Goal: Task Accomplishment & Management: Manage account settings

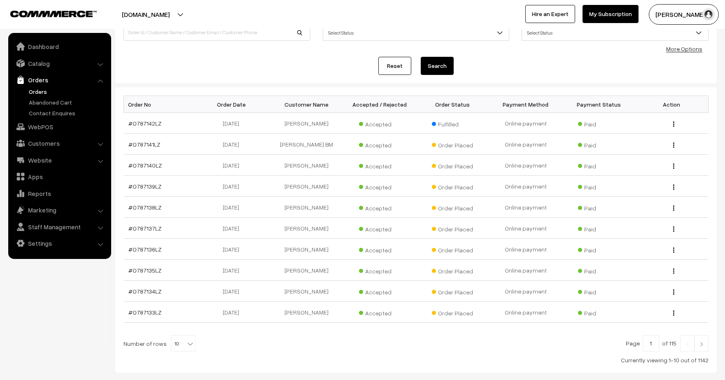
scroll to position [73, 0]
click at [178, 339] on span "10" at bounding box center [183, 343] width 24 height 16
select select "60"
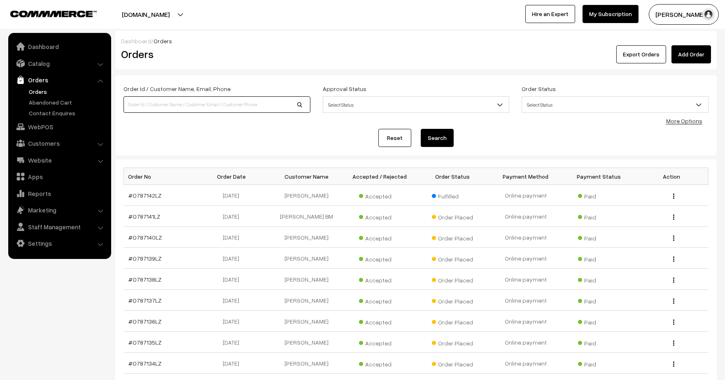
click at [229, 107] on input at bounding box center [216, 104] width 187 height 16
click at [687, 121] on link "More Options" at bounding box center [684, 120] width 36 height 7
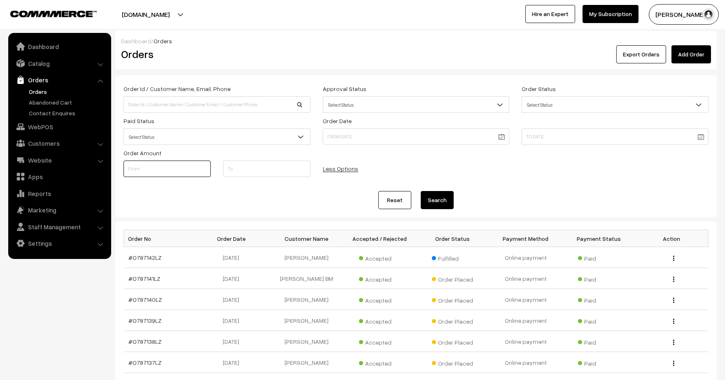
click at [175, 167] on input at bounding box center [166, 169] width 87 height 16
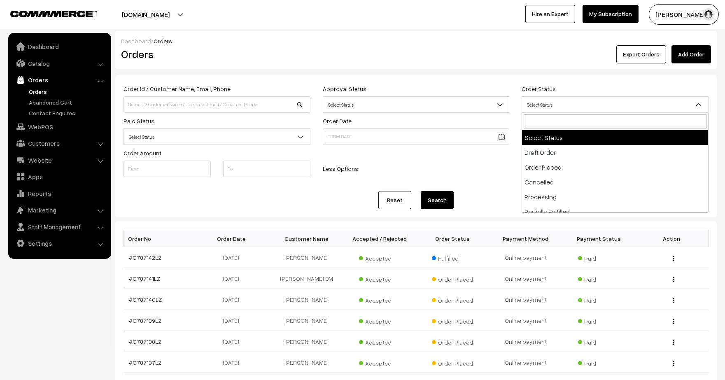
click at [589, 109] on span "Select Status" at bounding box center [615, 105] width 186 height 14
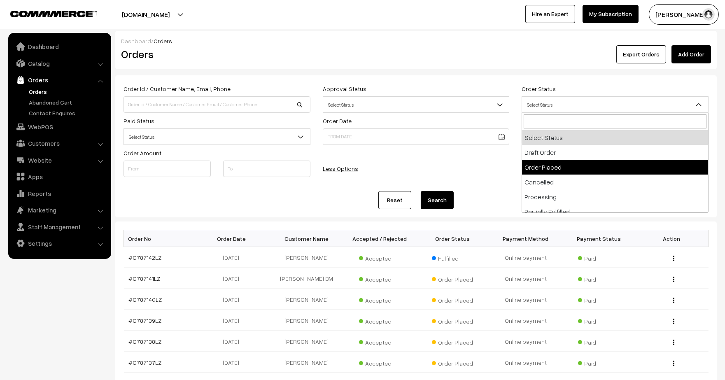
select select "2"
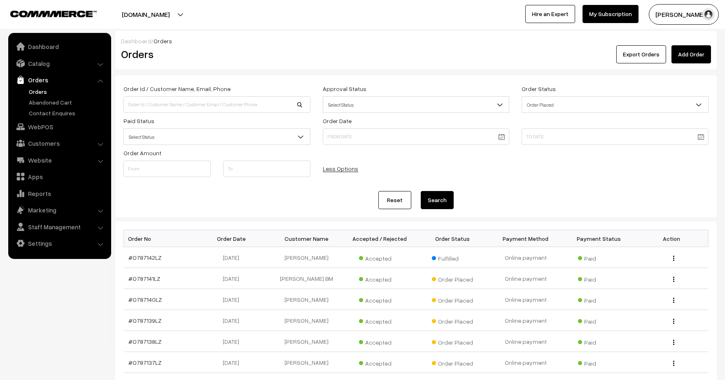
click at [437, 205] on button "Search" at bounding box center [437, 200] width 33 height 18
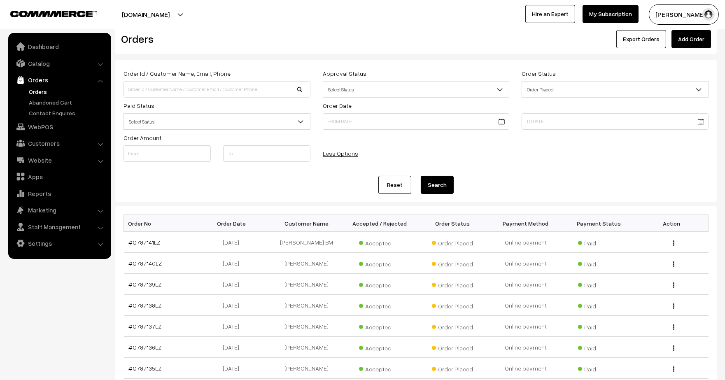
scroll to position [9, 0]
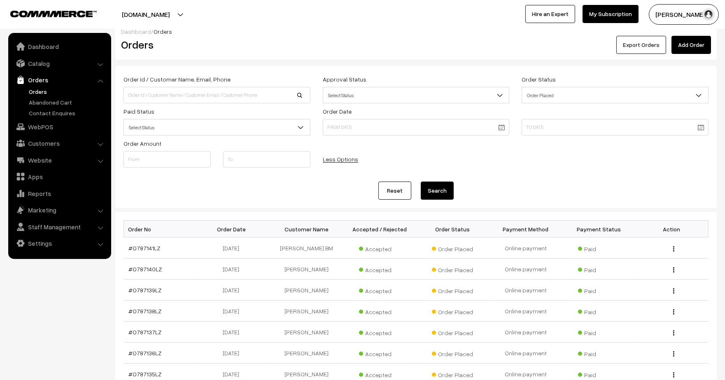
click at [653, 40] on button "Export Orders" at bounding box center [641, 45] width 50 height 18
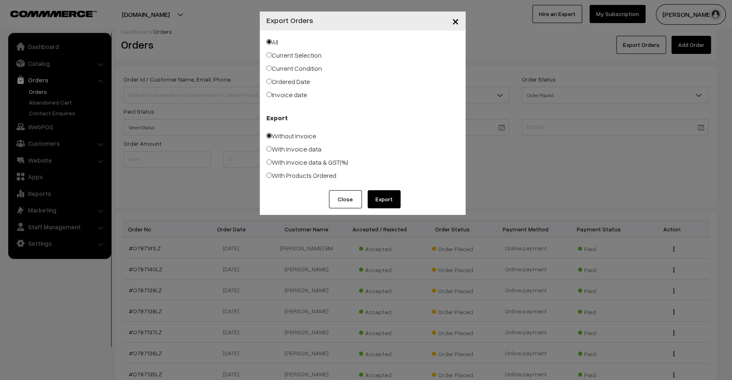
click at [305, 70] on label "Current Condition" at bounding box center [294, 68] width 56 height 10
click at [272, 70] on input "Current Condition" at bounding box center [268, 67] width 5 height 5
radio input "true"
click at [272, 179] on label "With Products Ordered" at bounding box center [301, 175] width 70 height 10
click at [272, 178] on input "With Products Ordered" at bounding box center [268, 174] width 5 height 5
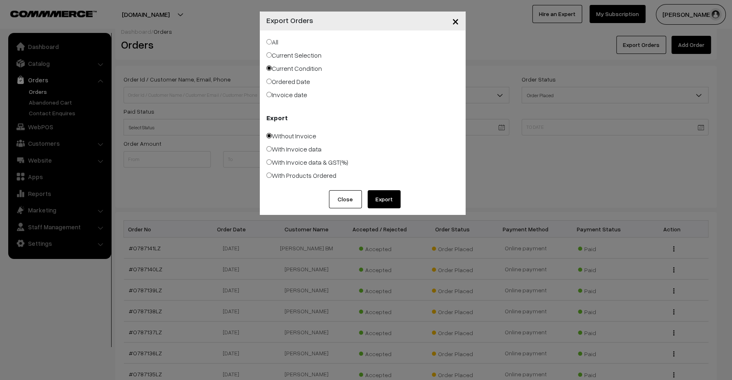
radio input "true"
click at [377, 198] on button "Export" at bounding box center [384, 199] width 33 height 18
click at [221, 53] on div "× Export Orders All Current Selection Current Condition Ordered Date Export Clo…" at bounding box center [366, 190] width 732 height 380
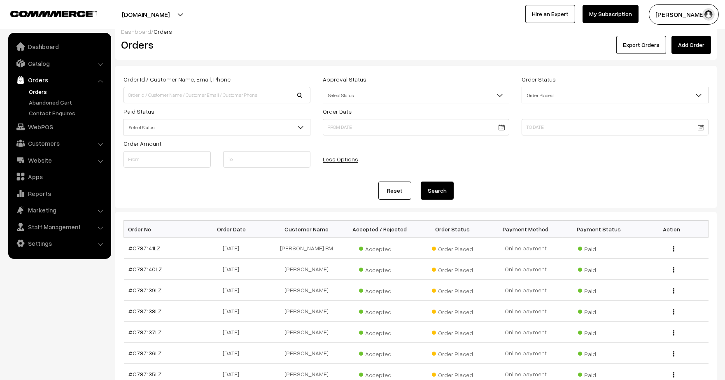
drag, startPoint x: 732, startPoint y: 3, endPoint x: 330, endPoint y: 181, distance: 439.5
click at [330, 181] on div "Order Id / Customer Name, Email, Phone Approval Status Select Status Awaiting A…" at bounding box center [415, 137] width 585 height 126
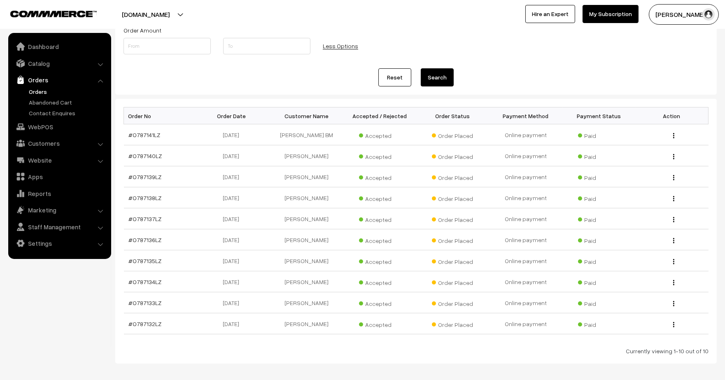
scroll to position [122, 0]
click at [150, 321] on link "#O787132LZ" at bounding box center [145, 324] width 33 height 7
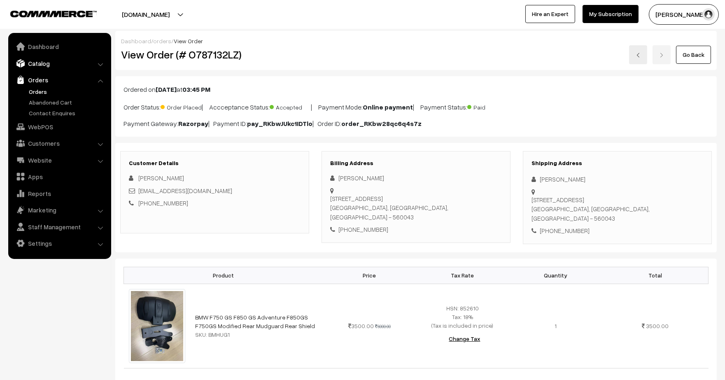
click at [44, 59] on link "Catalog" at bounding box center [59, 63] width 98 height 15
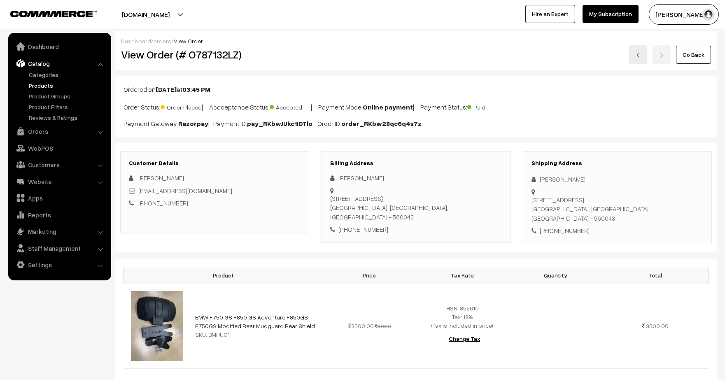
click at [40, 81] on link "Products" at bounding box center [68, 85] width 82 height 9
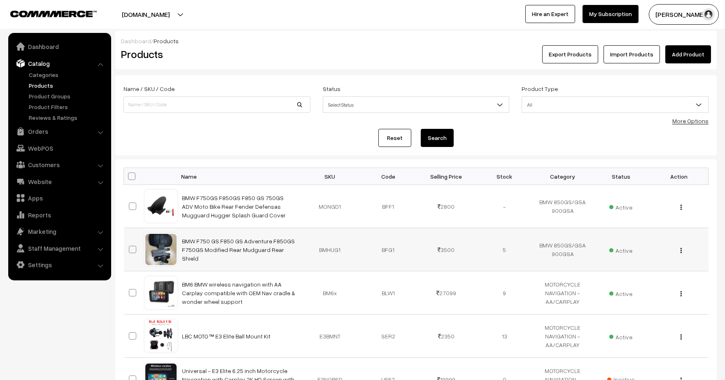
click at [680, 249] on div "View Edit Delete" at bounding box center [679, 249] width 48 height 9
click at [683, 252] on div "View Edit Delete" at bounding box center [679, 249] width 48 height 9
click at [680, 251] on img "button" at bounding box center [680, 250] width 1 height 5
click at [638, 277] on link "Edit" at bounding box center [645, 280] width 70 height 18
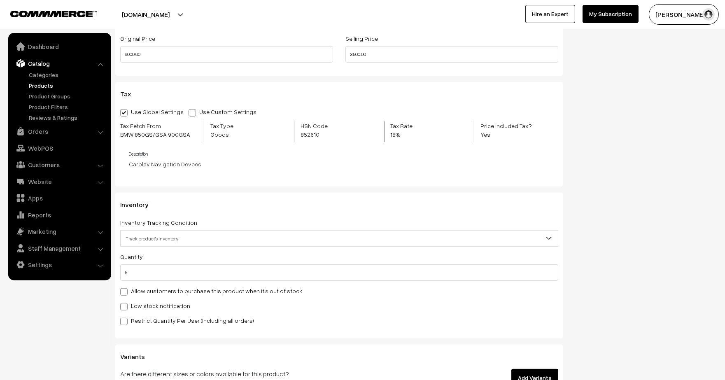
scroll to position [753, 0]
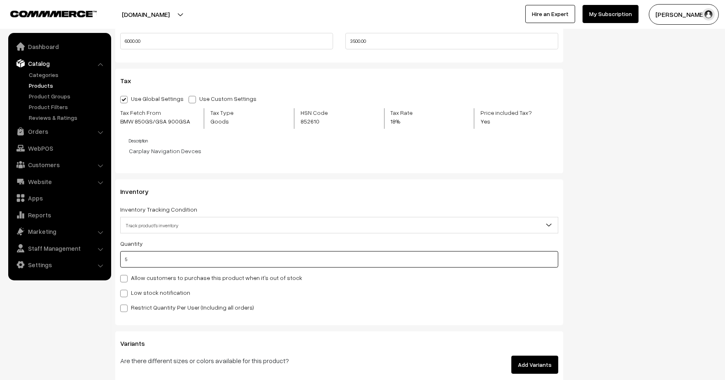
click at [159, 263] on input "5" at bounding box center [339, 259] width 438 height 16
type input "2"
type input "7"
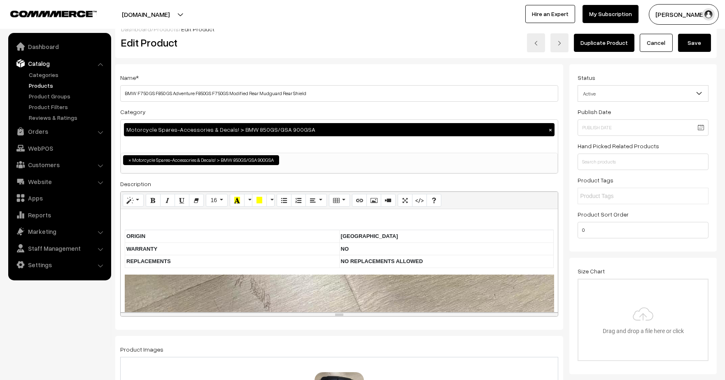
scroll to position [0, 0]
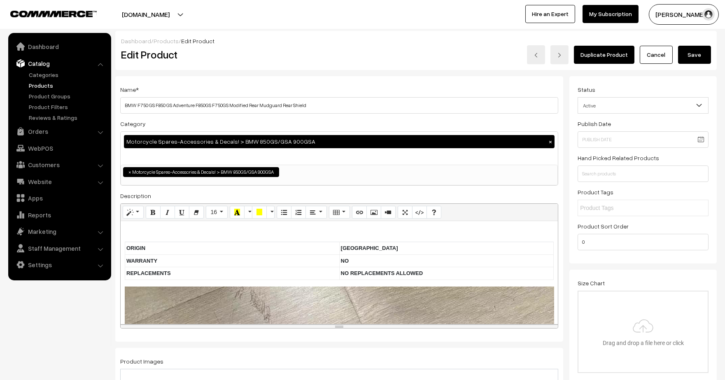
type input "2"
click at [696, 47] on button "Save" at bounding box center [694, 55] width 33 height 18
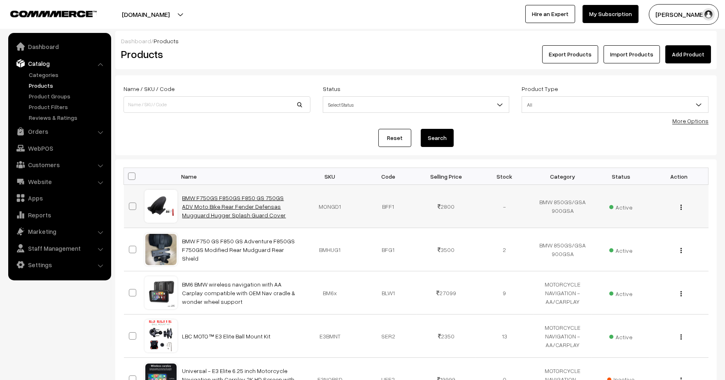
click at [239, 211] on link "BMW F750GS F850GS F850 GS 750GS ADV Moto Bike Rear Fender Defensas Mugguard Hug…" at bounding box center [234, 206] width 104 height 24
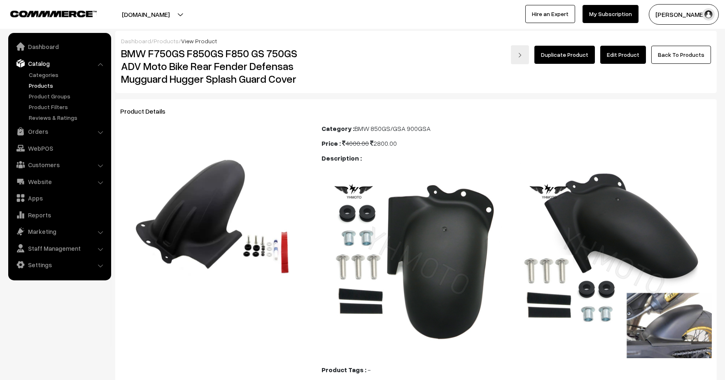
click at [639, 48] on link "Edit Product" at bounding box center [623, 55] width 46 height 18
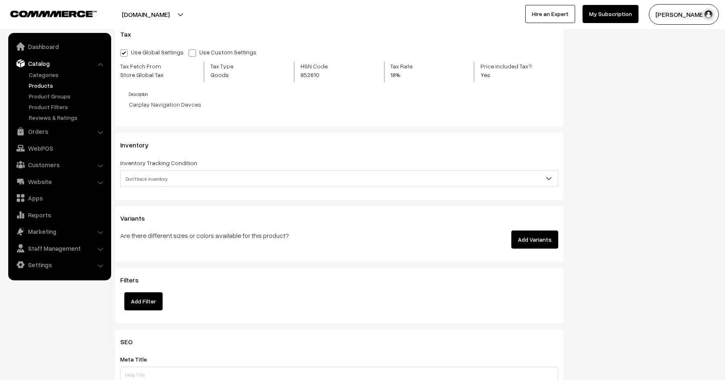
scroll to position [803, 0]
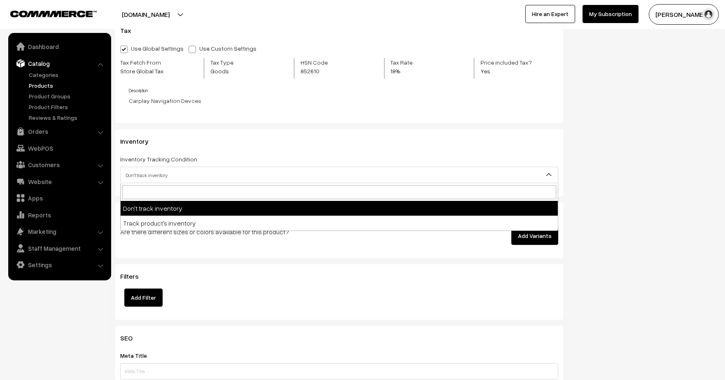
click at [423, 177] on span "Don't track inventory" at bounding box center [339, 175] width 437 height 14
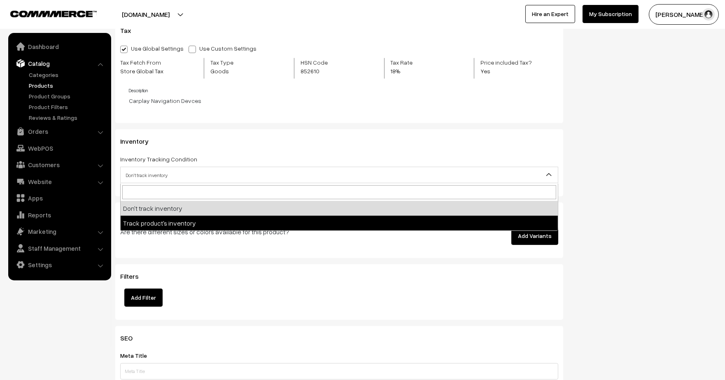
select select "2"
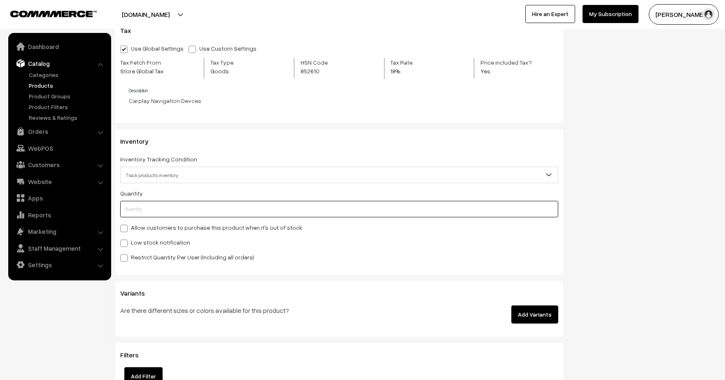
click at [193, 210] on input "text" at bounding box center [339, 209] width 438 height 16
type input "4"
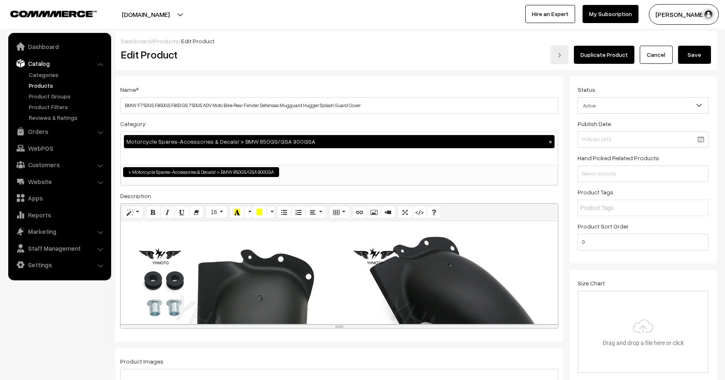
type input "4"
click at [688, 55] on button "Save" at bounding box center [694, 55] width 33 height 18
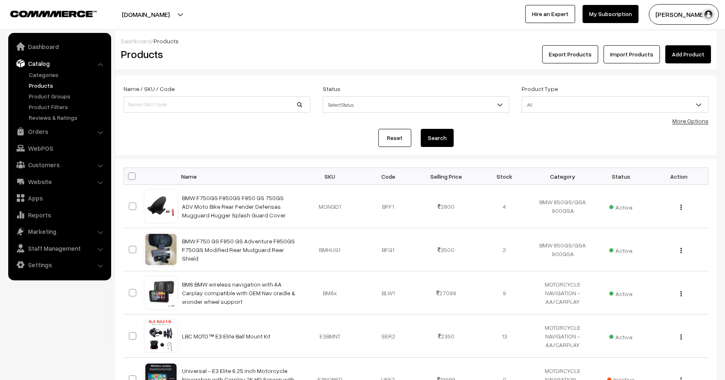
click at [691, 61] on link "Add Product" at bounding box center [688, 54] width 46 height 18
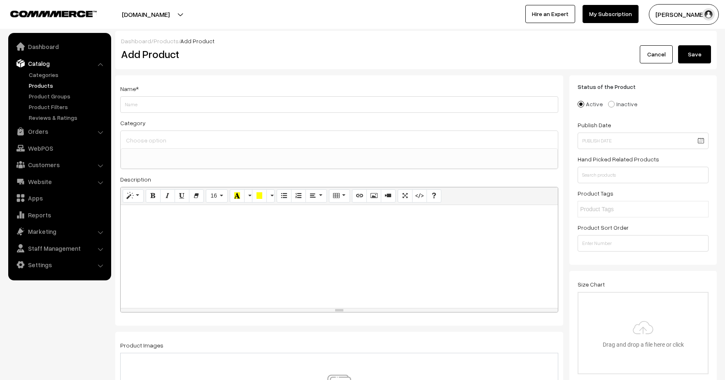
select select
type input "BMW 850GS/GS 900GSA mudguard extension front and back"
click at [173, 162] on span at bounding box center [339, 158] width 437 height 21
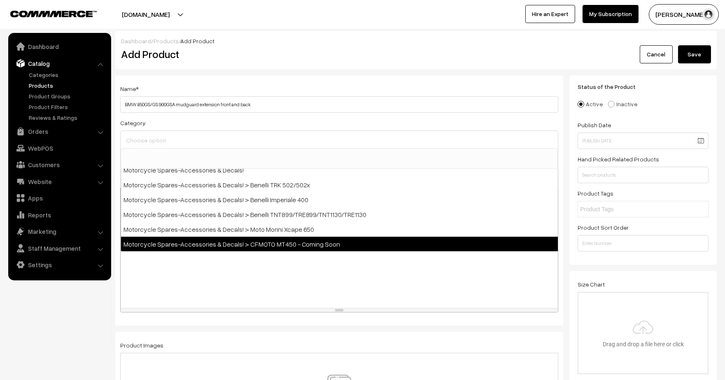
scroll to position [51, 0]
select select "30"
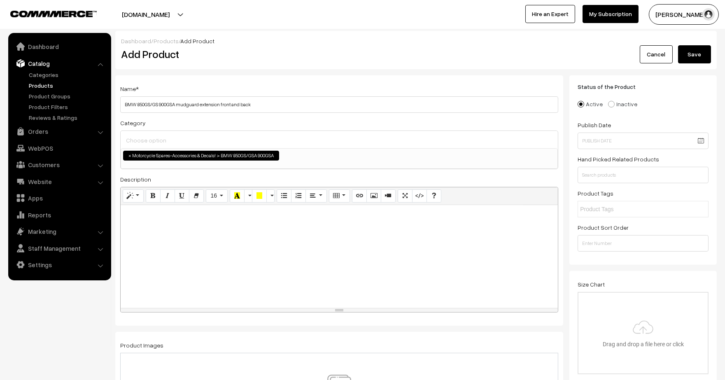
click at [212, 247] on div at bounding box center [339, 256] width 437 height 103
click at [372, 196] on button "Picture" at bounding box center [373, 195] width 15 height 13
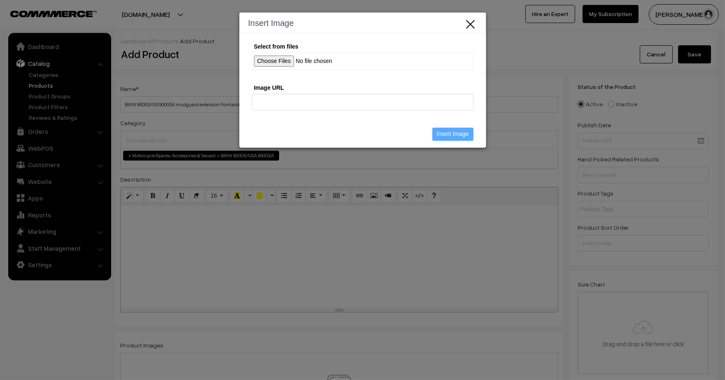
click at [281, 61] on input "Select from files" at bounding box center [362, 61] width 221 height 17
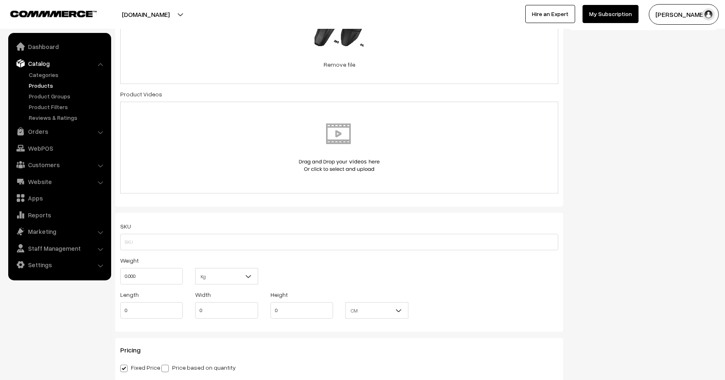
scroll to position [435, 0]
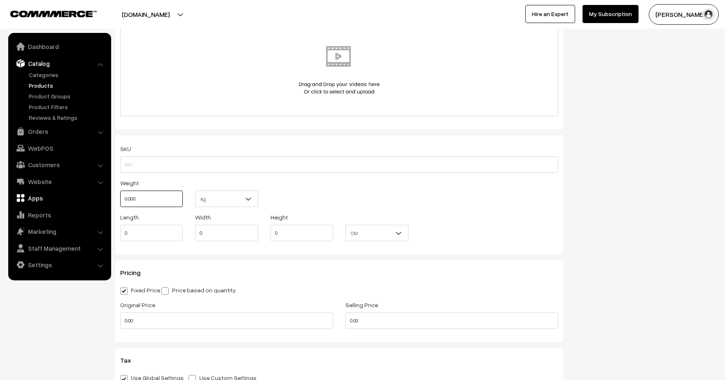
drag, startPoint x: 162, startPoint y: 200, endPoint x: 47, endPoint y: 192, distance: 114.7
click at [47, 192] on body "Thank you for showing interest. Our team will call you shortly. Close lbcmoto.c…" at bounding box center [362, 296] width 725 height 1463
type input "1"
drag, startPoint x: 172, startPoint y: 320, endPoint x: 99, endPoint y: 319, distance: 72.9
click at [99, 319] on body "Thank you for showing interest. Our team will call you shortly. Close lbcmoto.c…" at bounding box center [362, 296] width 725 height 1463
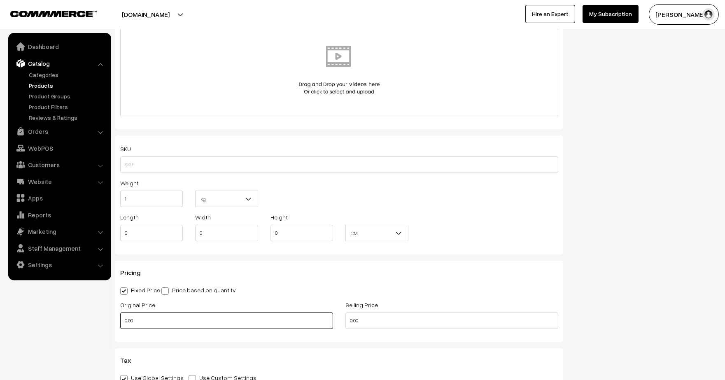
type input "6"
type input "4500"
drag, startPoint x: 374, startPoint y: 324, endPoint x: 328, endPoint y: 323, distance: 46.1
click at [328, 323] on div "Original Price 4500 Selling Price 0.00" at bounding box center [339, 317] width 450 height 34
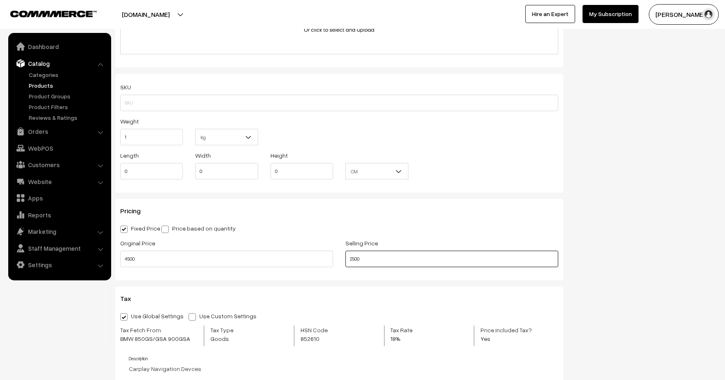
scroll to position [532, 0]
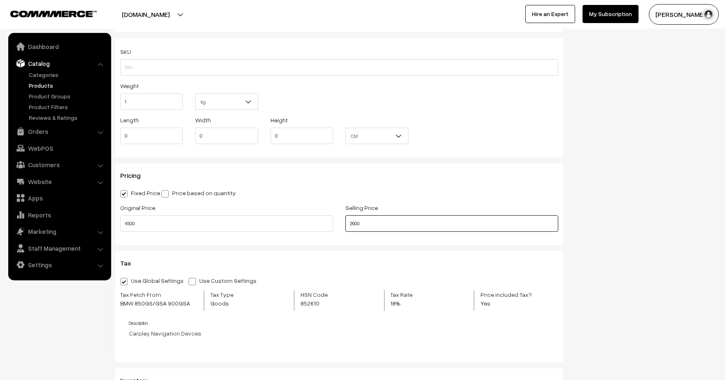
type input "2600"
click at [725, 171] on div "Dashboard / Products / Add Product Add Product Cancel Save Name * BMW 850GS/GS …" at bounding box center [362, 191] width 725 height 1385
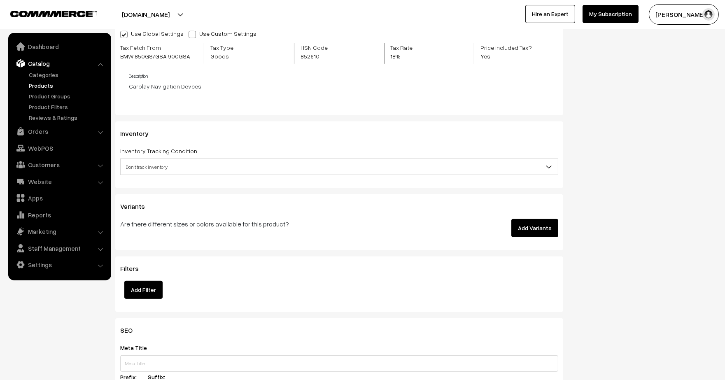
scroll to position [757, 0]
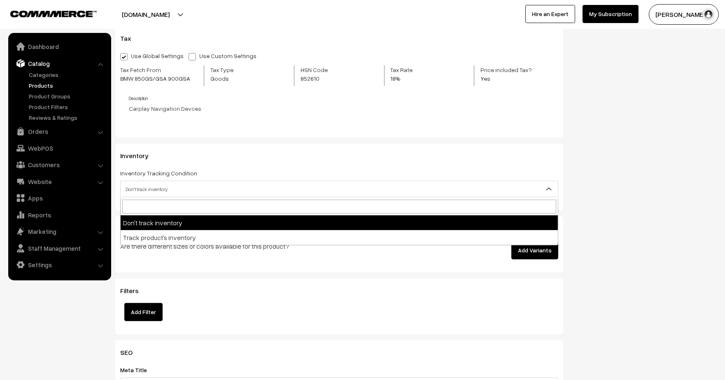
click at [428, 194] on span "Don't track inventory" at bounding box center [339, 189] width 437 height 14
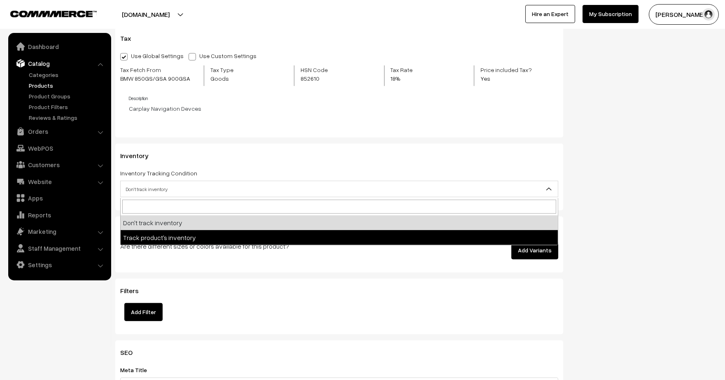
select select "2"
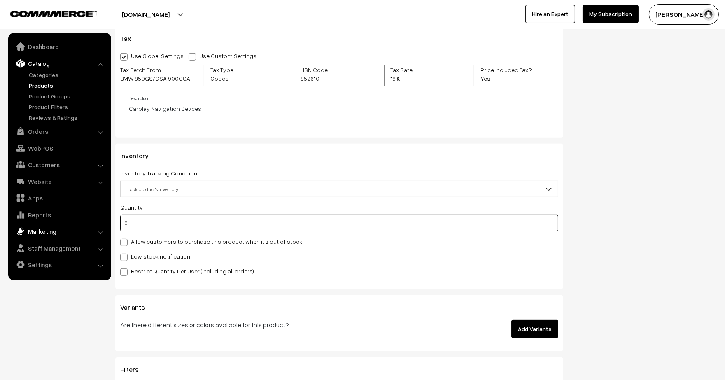
drag, startPoint x: 194, startPoint y: 226, endPoint x: 82, endPoint y: 226, distance: 112.4
click at [82, 226] on body "Thank you for showing interest. Our team will call you shortly. Close lbcmoto.c…" at bounding box center [362, 14] width 725 height 1542
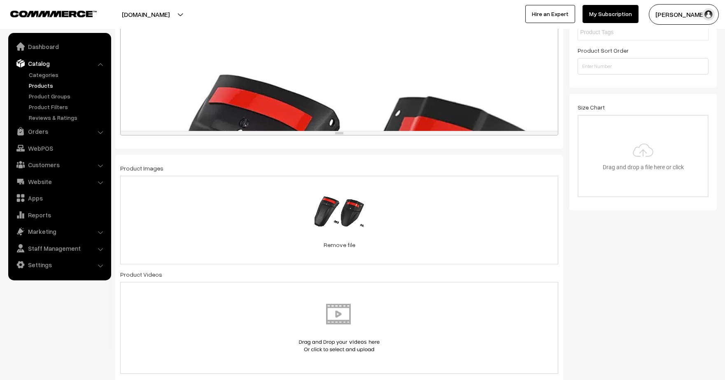
scroll to position [0, 0]
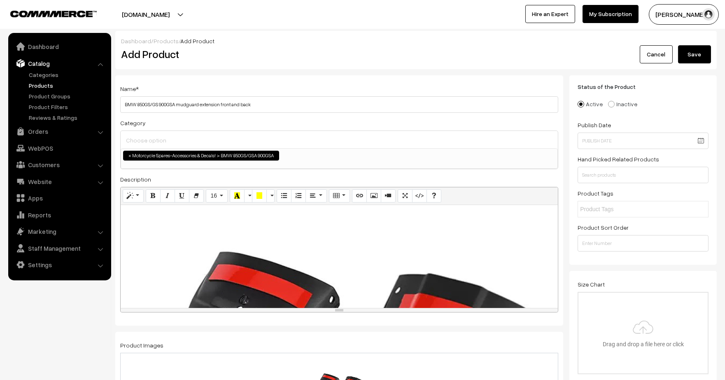
type input "3"
click at [699, 58] on button "Save" at bounding box center [694, 54] width 33 height 18
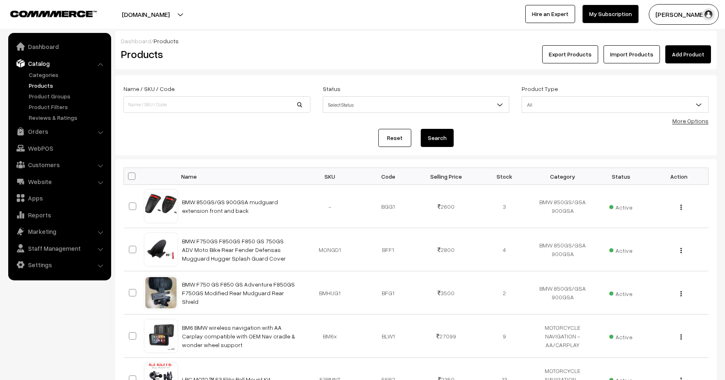
click at [696, 52] on link "Add Product" at bounding box center [688, 54] width 46 height 18
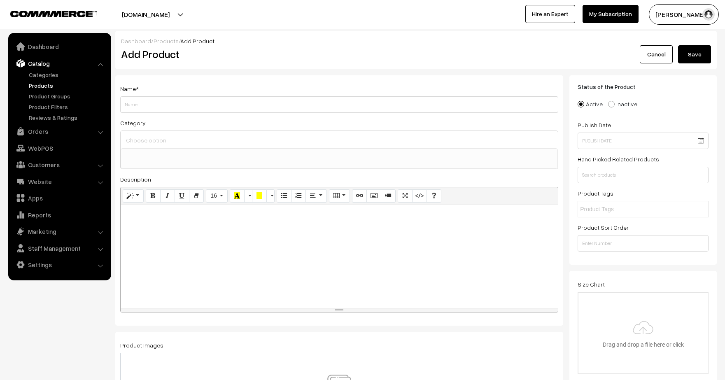
select select
click at [371, 193] on icon "Picture" at bounding box center [374, 195] width 6 height 7
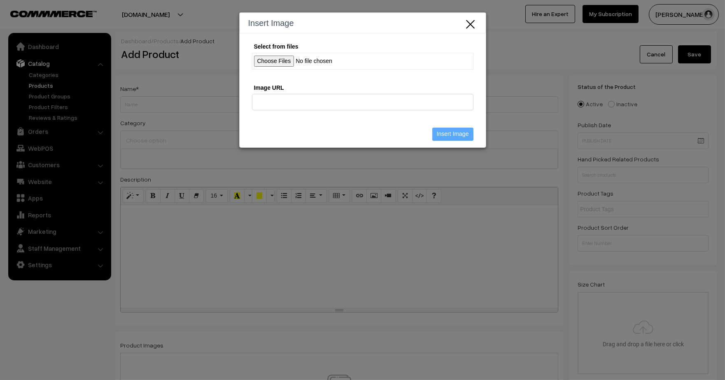
click at [270, 59] on input "Select from files" at bounding box center [362, 61] width 221 height 17
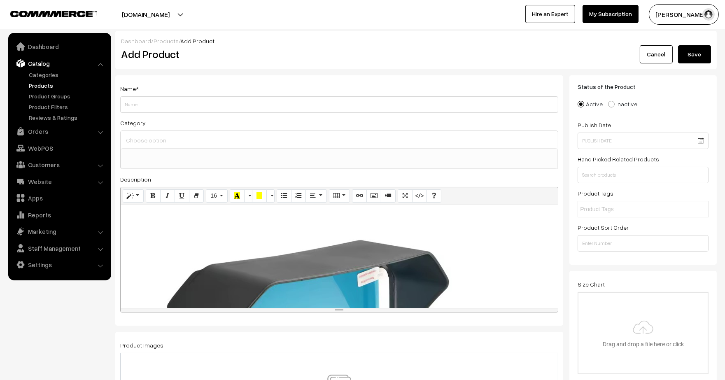
click at [142, 100] on input "Weight" at bounding box center [339, 104] width 438 height 16
click at [142, 100] on input "BMW" at bounding box center [339, 104] width 438 height 16
type input "BMW GS750/850/900 Sunvisor"
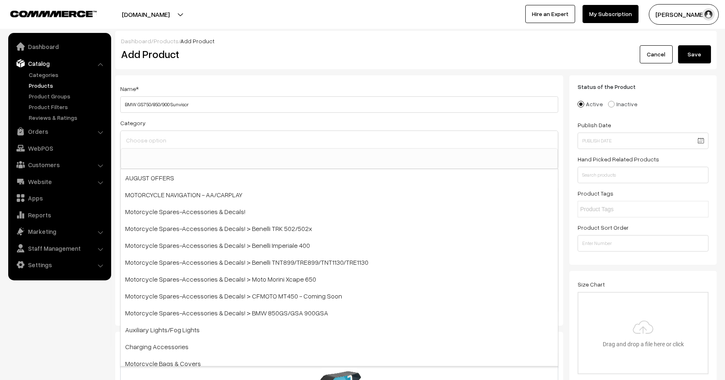
click at [194, 142] on input at bounding box center [339, 140] width 431 height 12
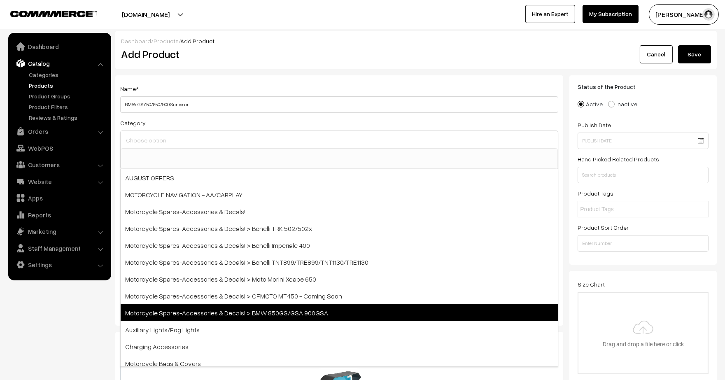
click at [201, 308] on span "Motorcycle Spares-Accessories & Decals! > BMW 850GS/GSA 900GSA" at bounding box center [339, 312] width 437 height 17
select select "30"
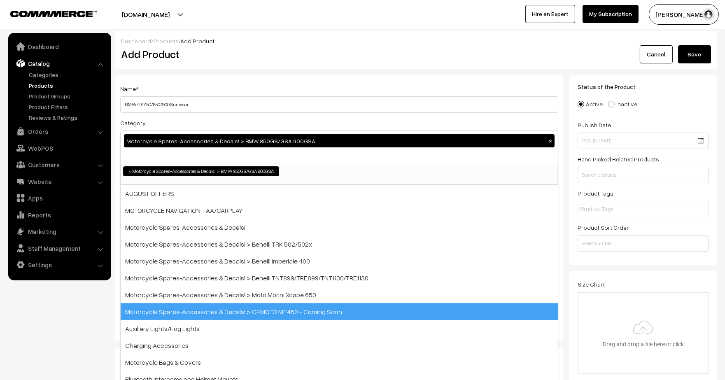
scroll to position [35, 0]
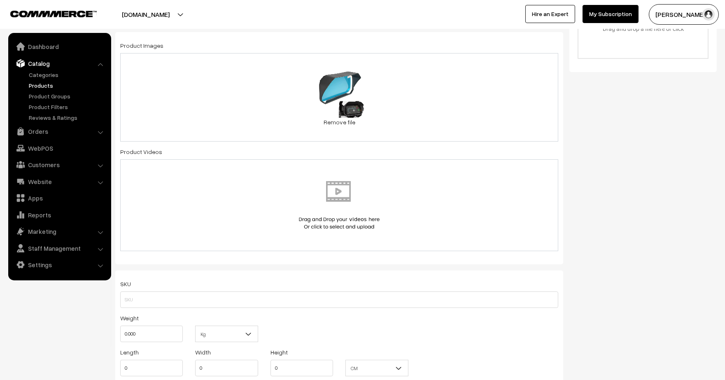
scroll to position [424, 0]
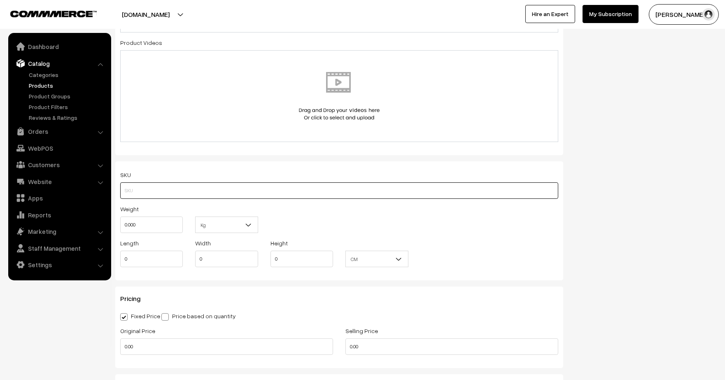
click at [324, 189] on input "text" at bounding box center [339, 190] width 438 height 16
type input "BSUNV1"
drag, startPoint x: 168, startPoint y: 218, endPoint x: 80, endPoint y: 216, distance: 88.5
click at [80, 216] on body "Thank you for showing interest. Our team will call you shortly. Close lbcmoto.c…" at bounding box center [362, 315] width 725 height 1479
type input "0.50"
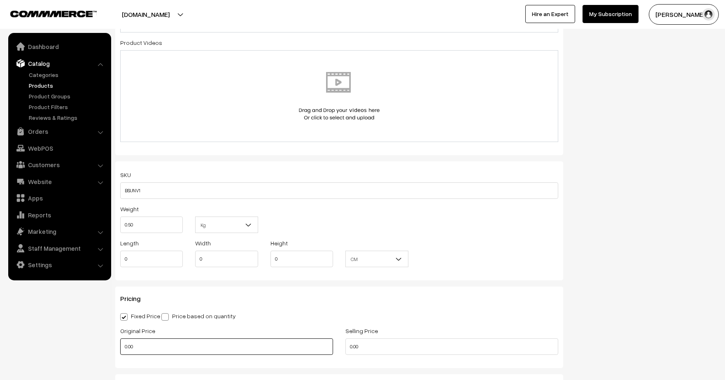
drag, startPoint x: 163, startPoint y: 347, endPoint x: 95, endPoint y: 346, distance: 68.8
click at [95, 346] on body "Thank you for showing interest. Our team will call you shortly. Close lbcmoto.c…" at bounding box center [362, 315] width 725 height 1479
type input "3000"
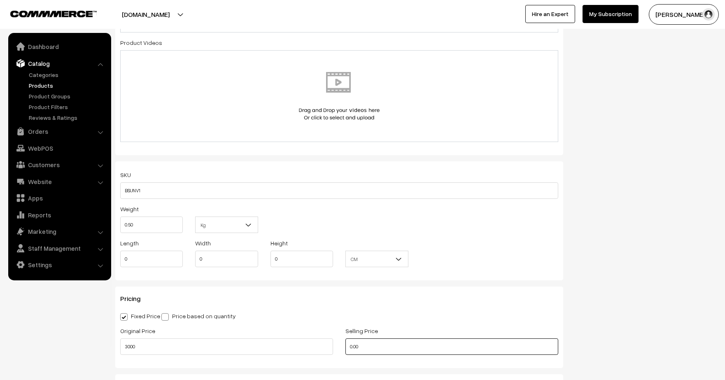
drag, startPoint x: 377, startPoint y: 347, endPoint x: 302, endPoint y: 350, distance: 75.0
click at [302, 350] on div "Original Price 3000 Selling Price 0.00" at bounding box center [339, 343] width 450 height 34
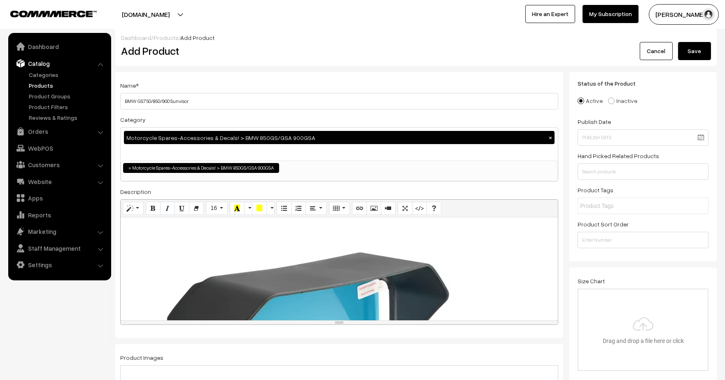
scroll to position [2, 0]
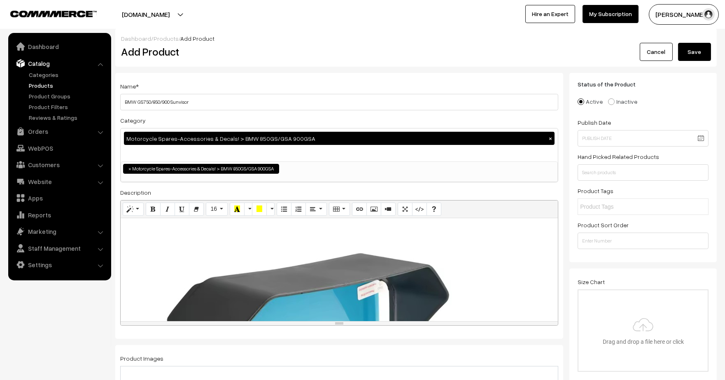
type input "1200"
click at [698, 54] on button "Save" at bounding box center [694, 52] width 33 height 18
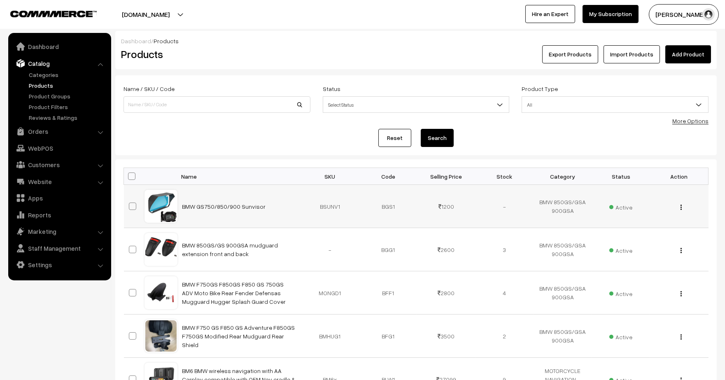
click at [680, 205] on div "View Edit Delete" at bounding box center [679, 206] width 48 height 9
click at [681, 207] on img "button" at bounding box center [680, 207] width 1 height 5
click at [622, 232] on link "Edit" at bounding box center [645, 237] width 70 height 18
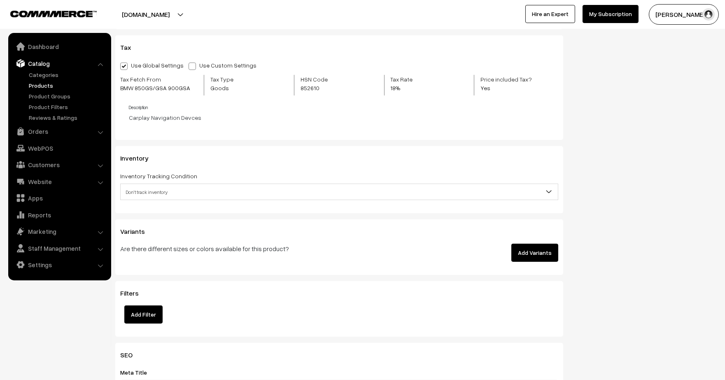
scroll to position [783, 0]
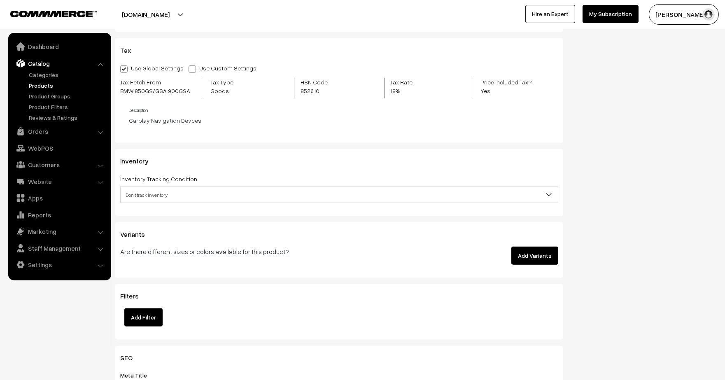
click at [222, 209] on div "Inventory Inventory Tracking Condition Don't track inventory Track product's in…" at bounding box center [339, 182] width 448 height 67
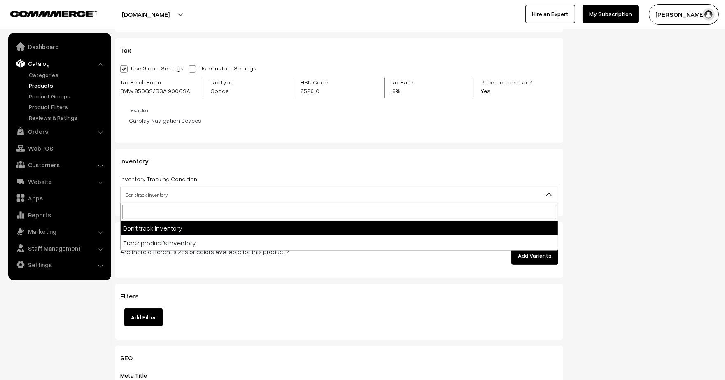
click at [217, 198] on span "Don't track inventory" at bounding box center [339, 195] width 437 height 14
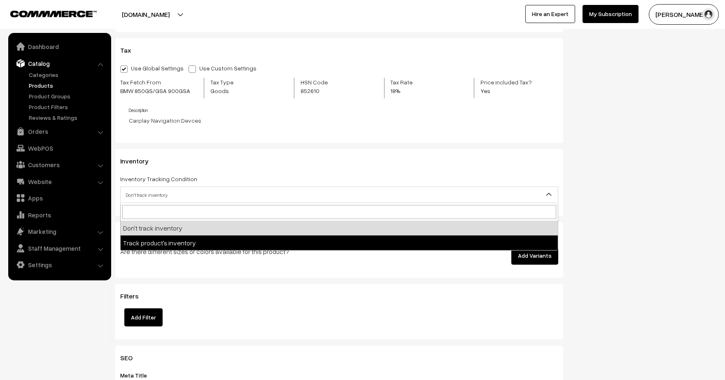
select select "2"
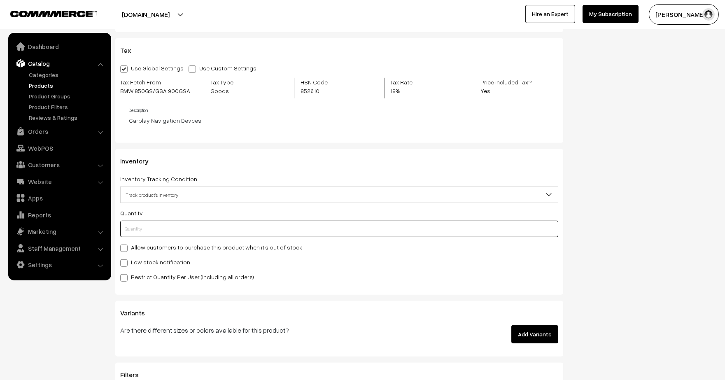
click at [171, 228] on input "text" at bounding box center [339, 229] width 438 height 16
type input "3"
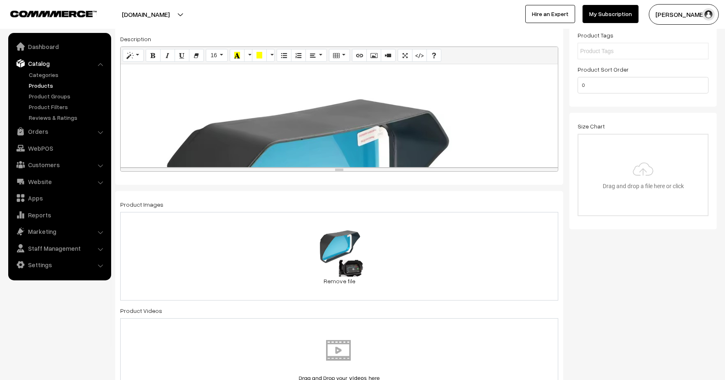
scroll to position [0, 0]
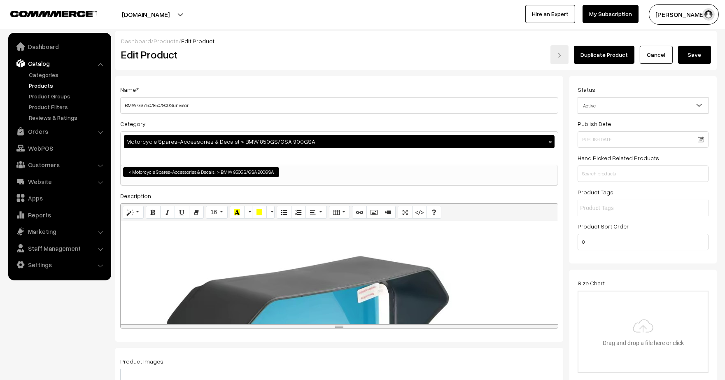
type input "3"
click at [691, 56] on button "Save" at bounding box center [694, 55] width 33 height 18
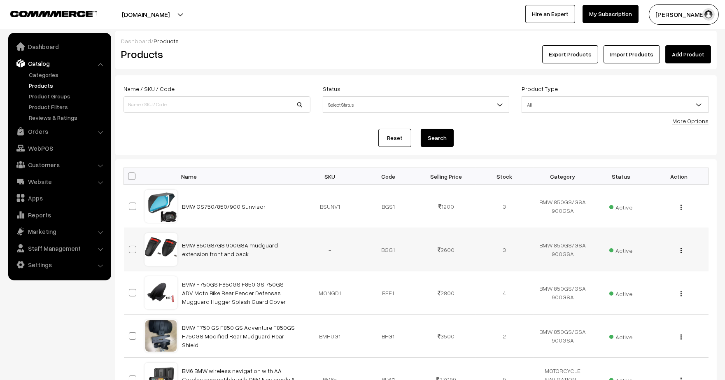
click at [681, 250] on img "button" at bounding box center [680, 250] width 1 height 5
click at [632, 280] on link "Edit" at bounding box center [645, 280] width 70 height 18
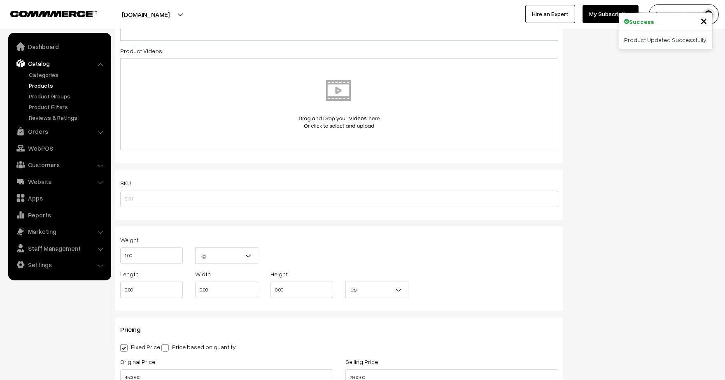
scroll to position [416, 0]
click at [384, 201] on input "text" at bounding box center [339, 199] width 438 height 16
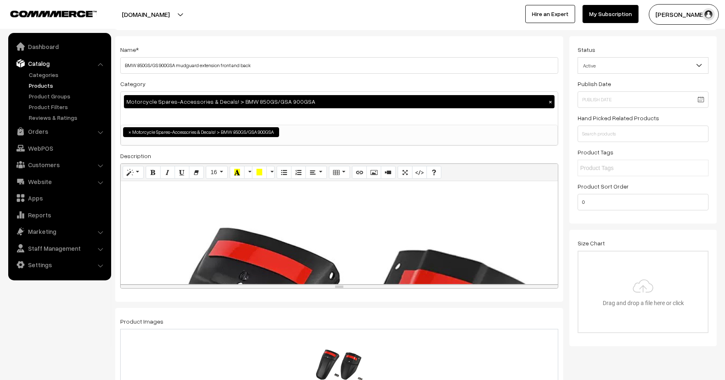
scroll to position [0, 0]
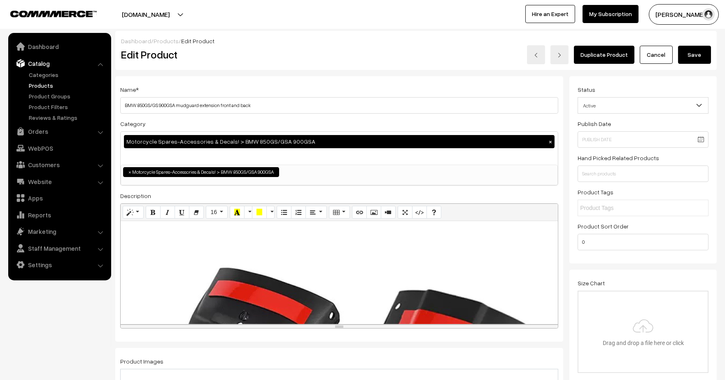
type input "BMUDEx"
click at [699, 50] on button "Save" at bounding box center [694, 55] width 33 height 18
